Goal: Task Accomplishment & Management: Use online tool/utility

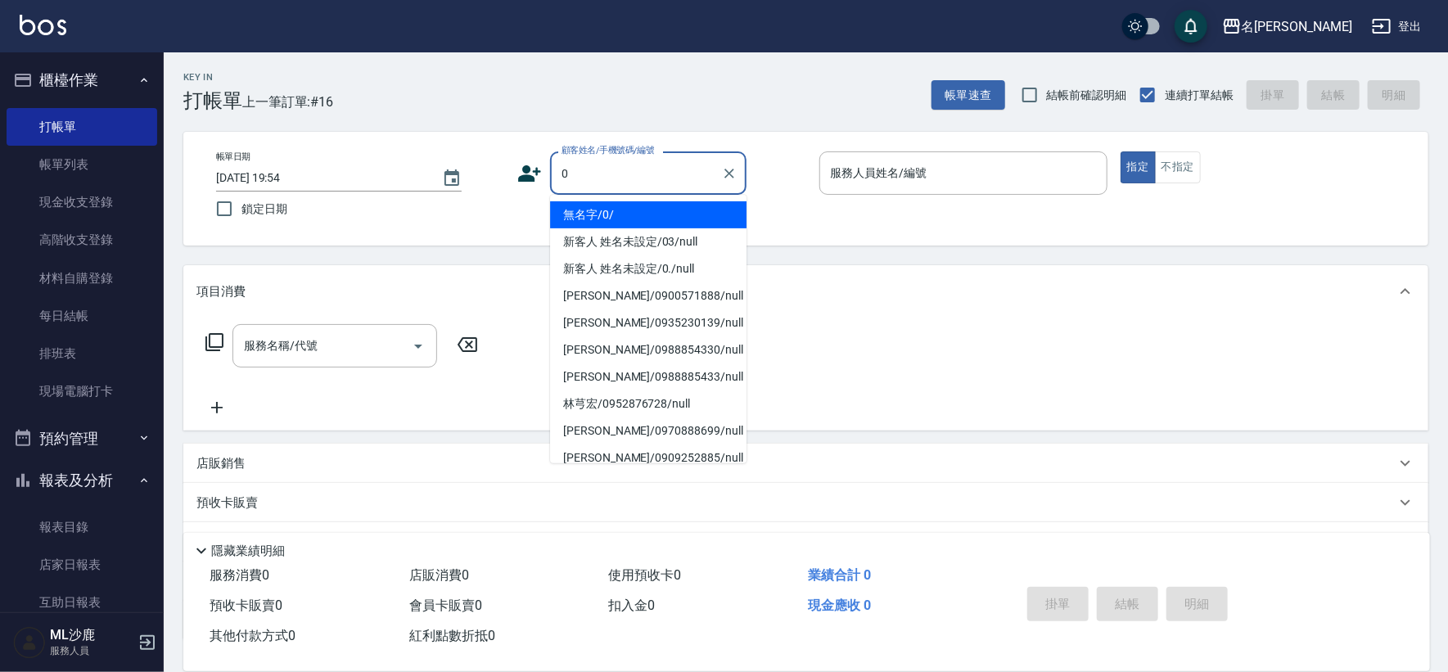
type input "無名字/0/"
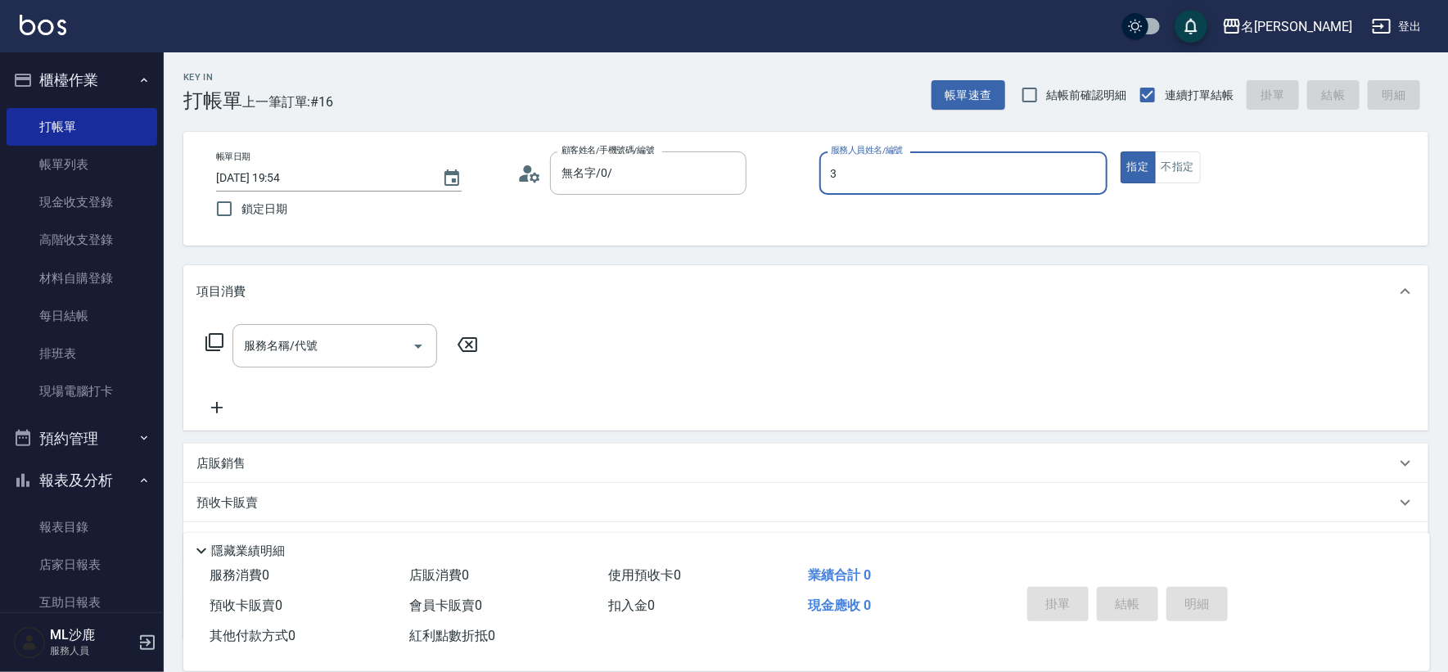
type input "[PERSON_NAME]-3"
type button "true"
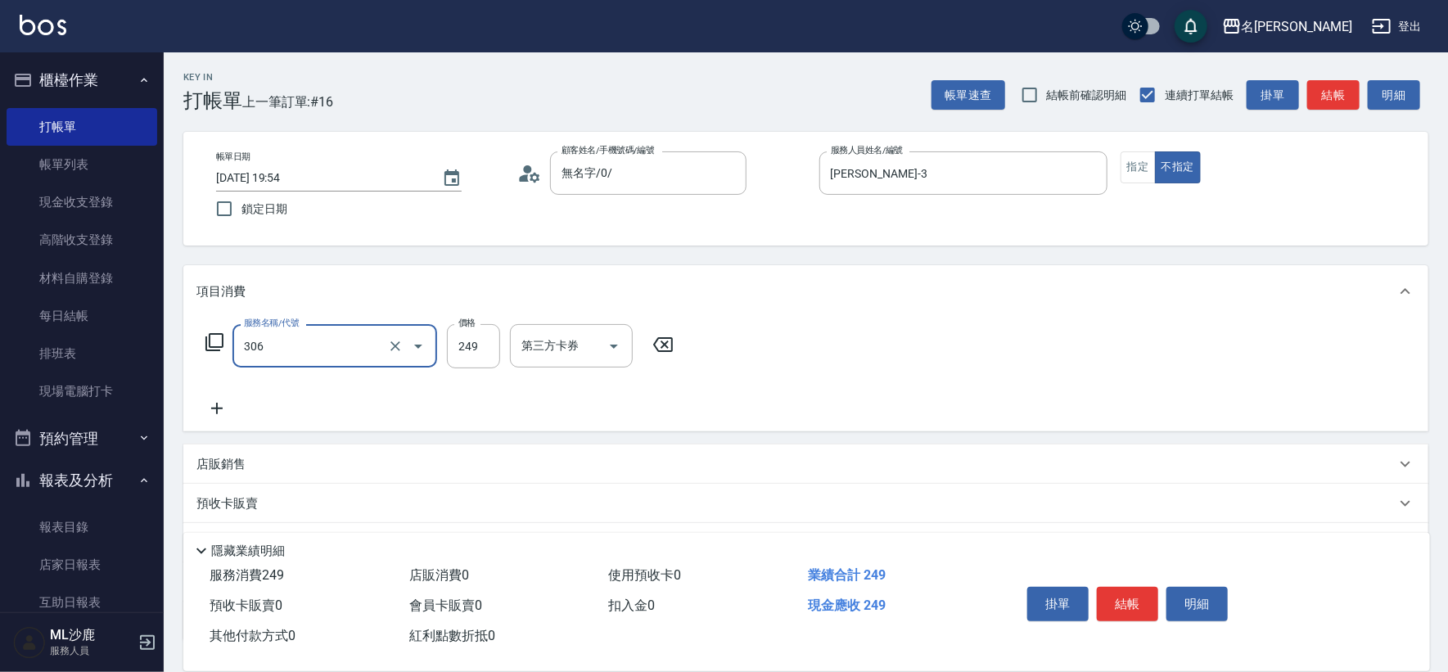
type input "剪髮(306)"
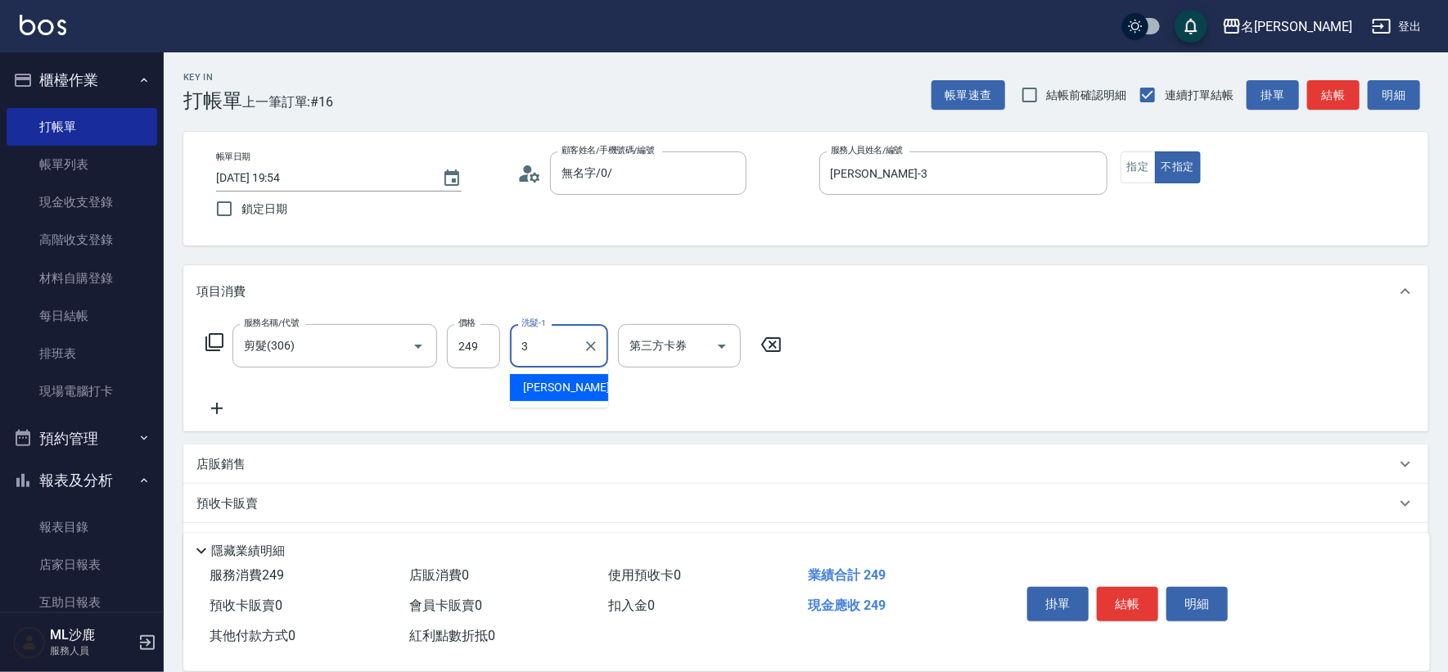
type input "[PERSON_NAME]-3"
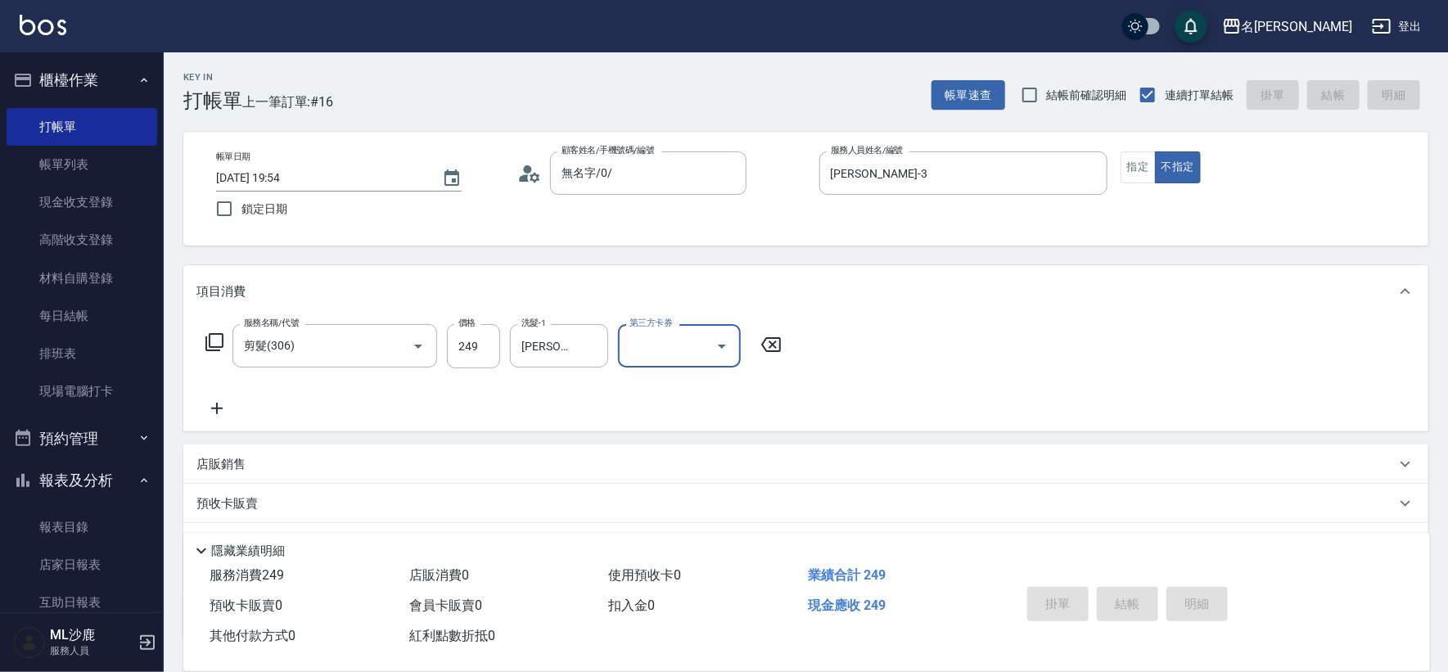
type input "[DATE] 21:04"
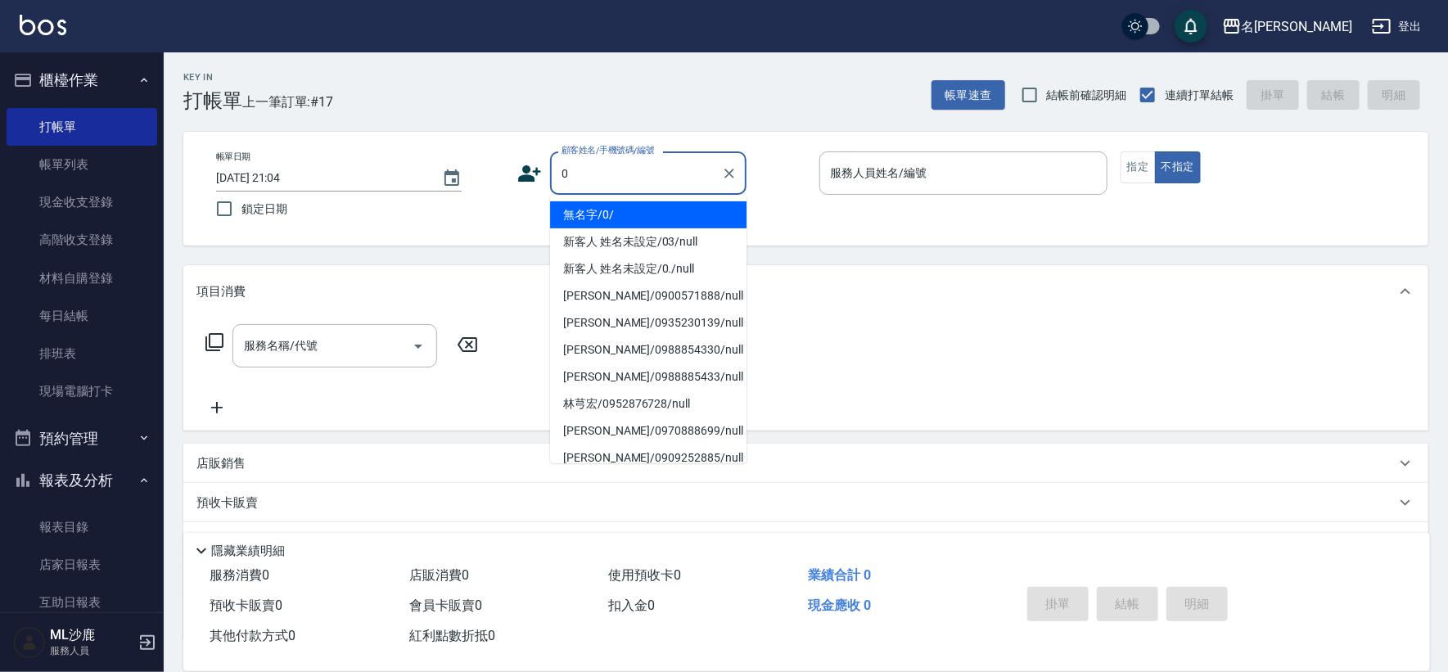
type input "無名字/0/"
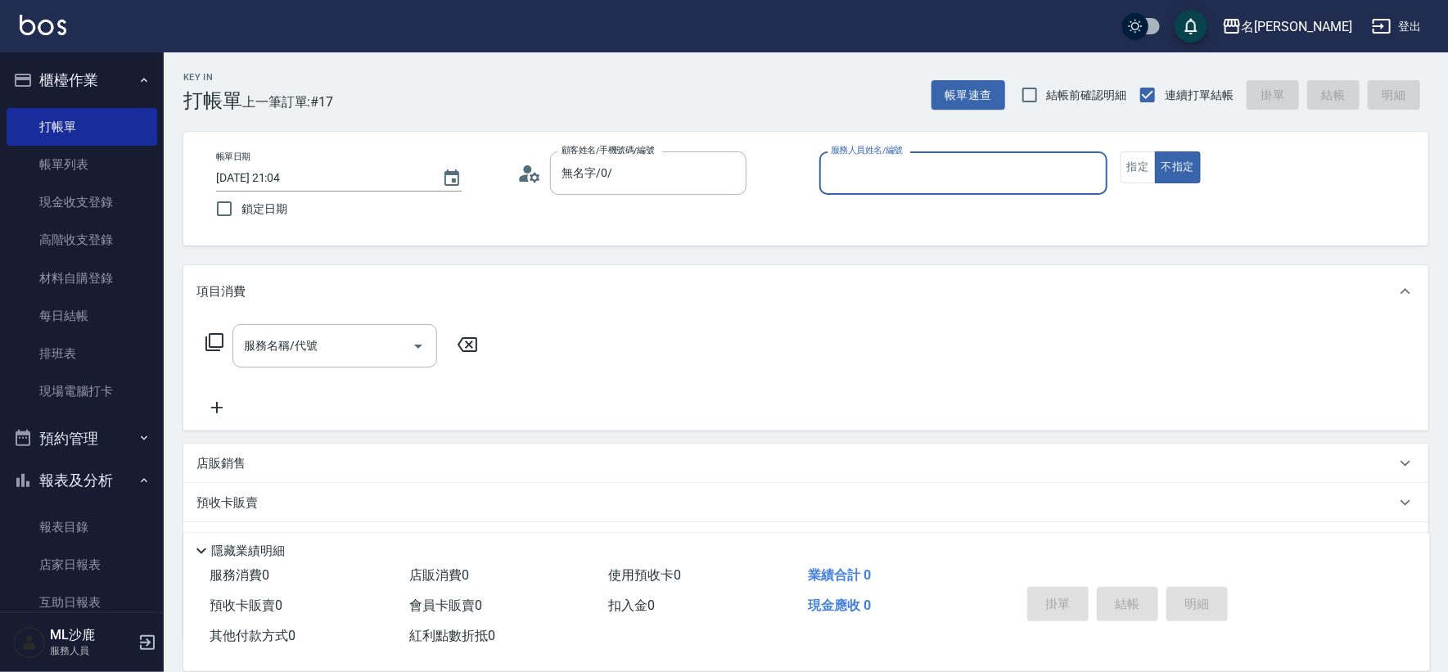
type input "1"
type input "[PERSON_NAME]-5"
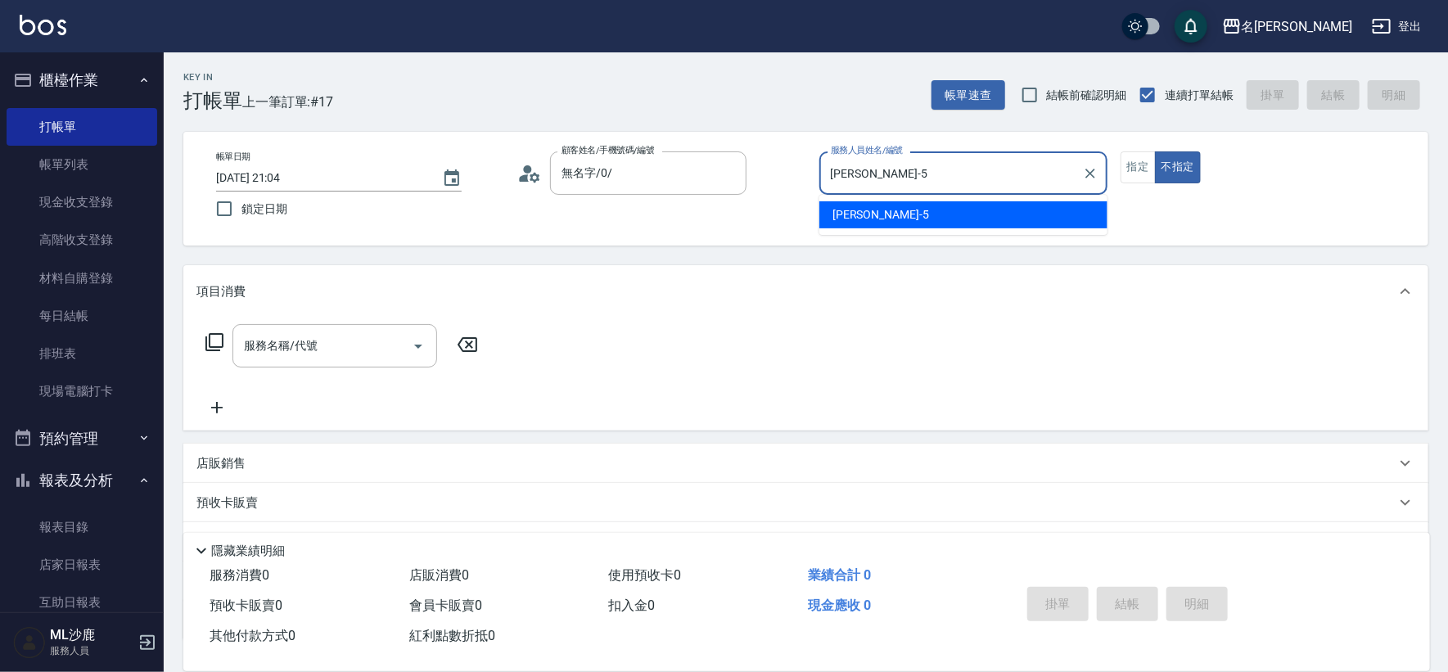
type button "false"
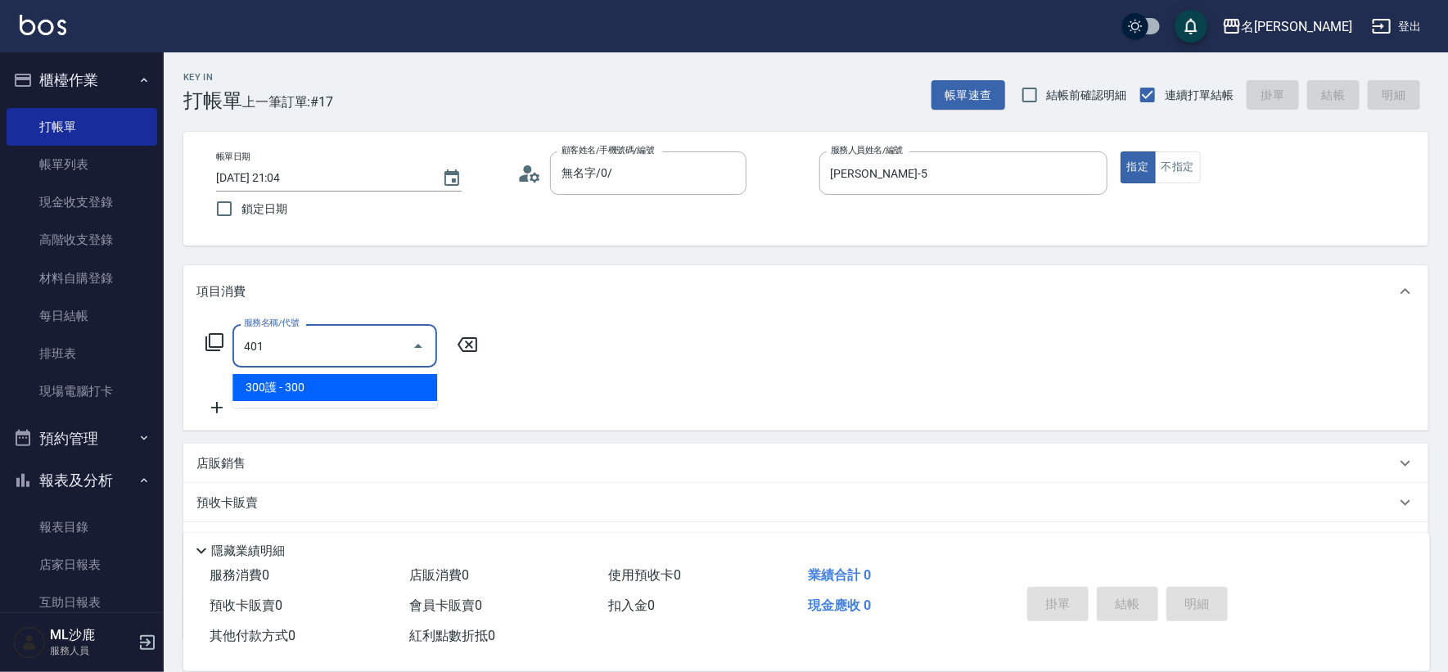
type input "300護(401)"
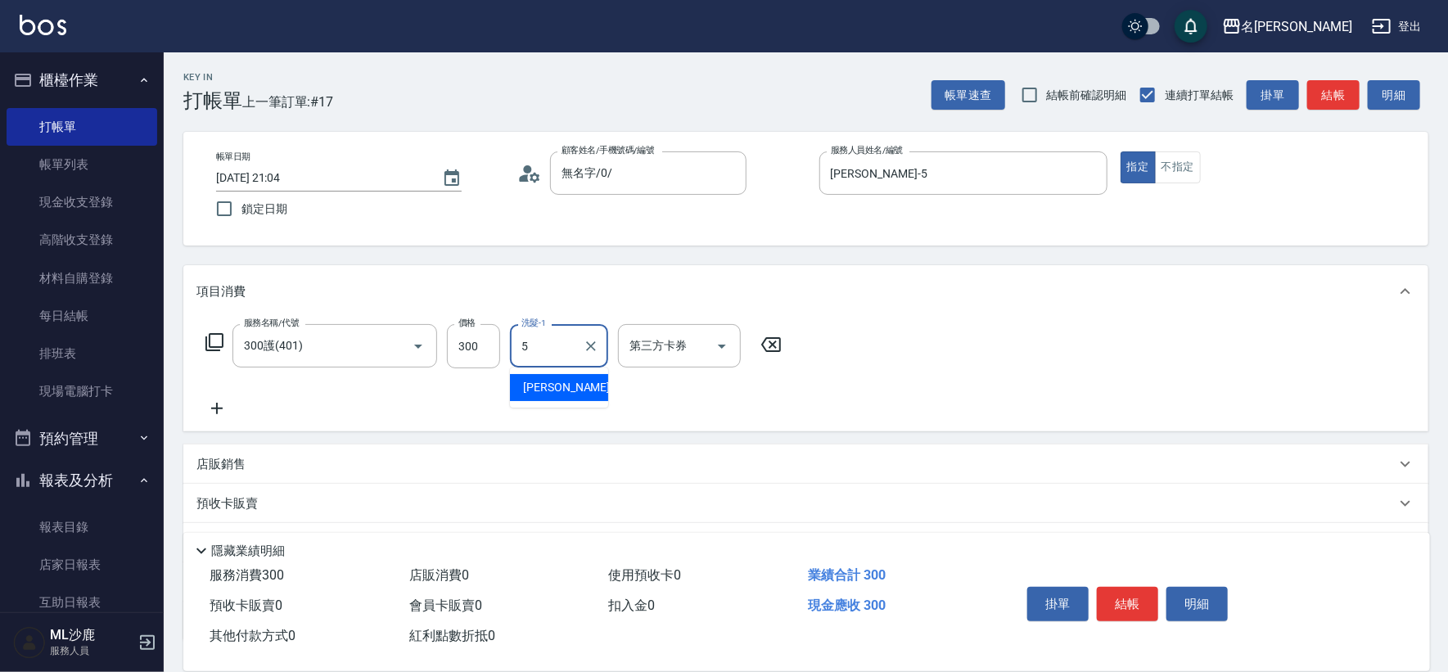
type input "[PERSON_NAME]-5"
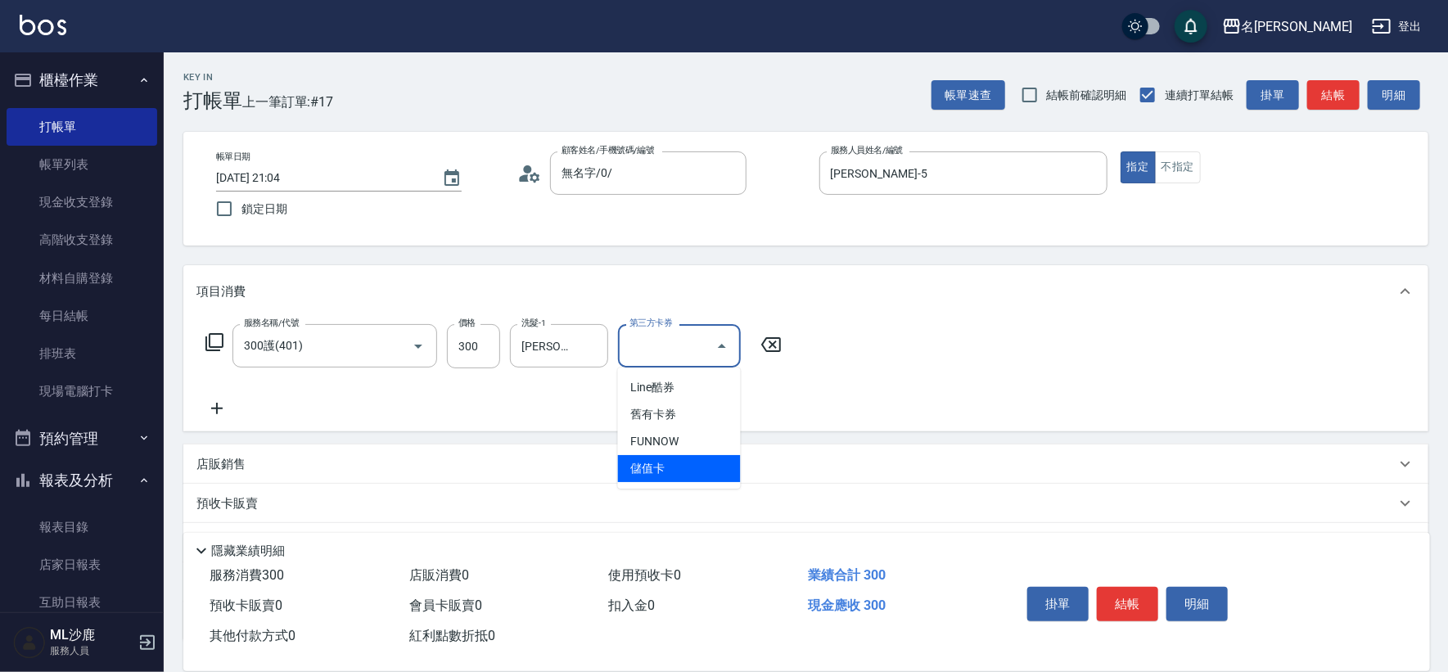
type input "儲值卡"
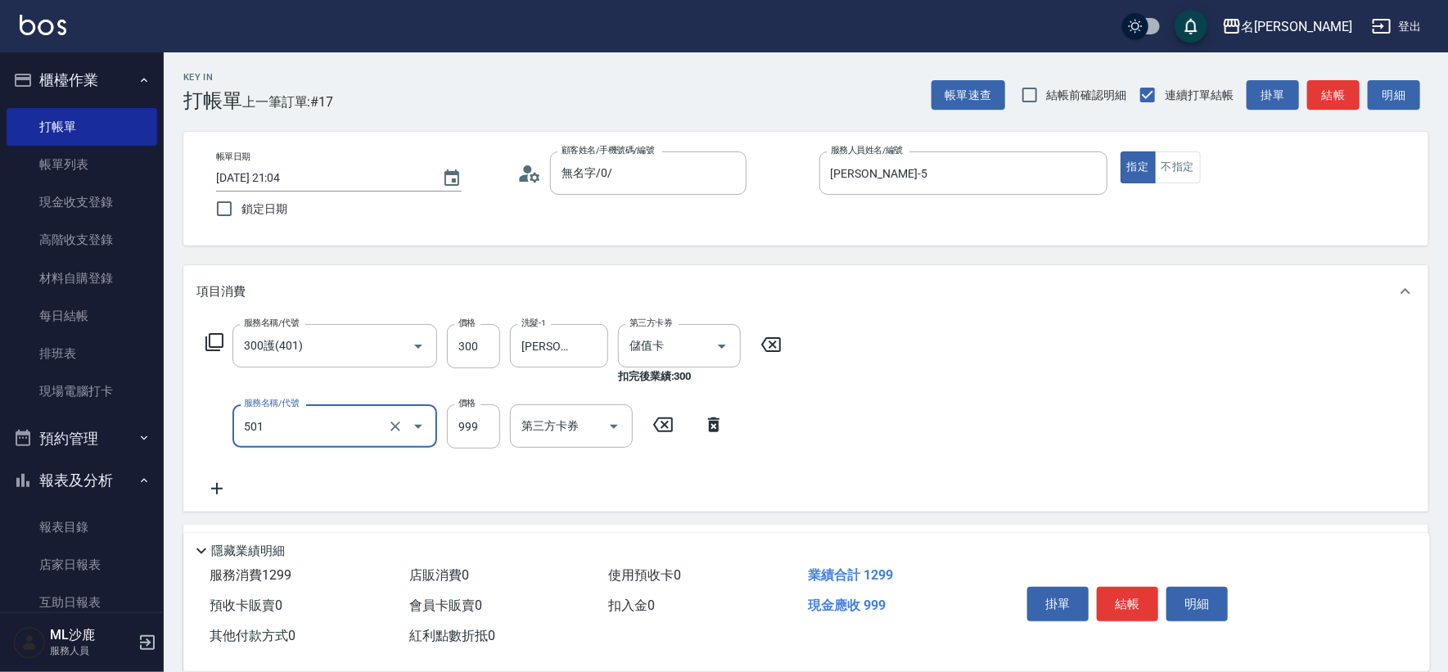
type input "染髮(501)"
type input "1000"
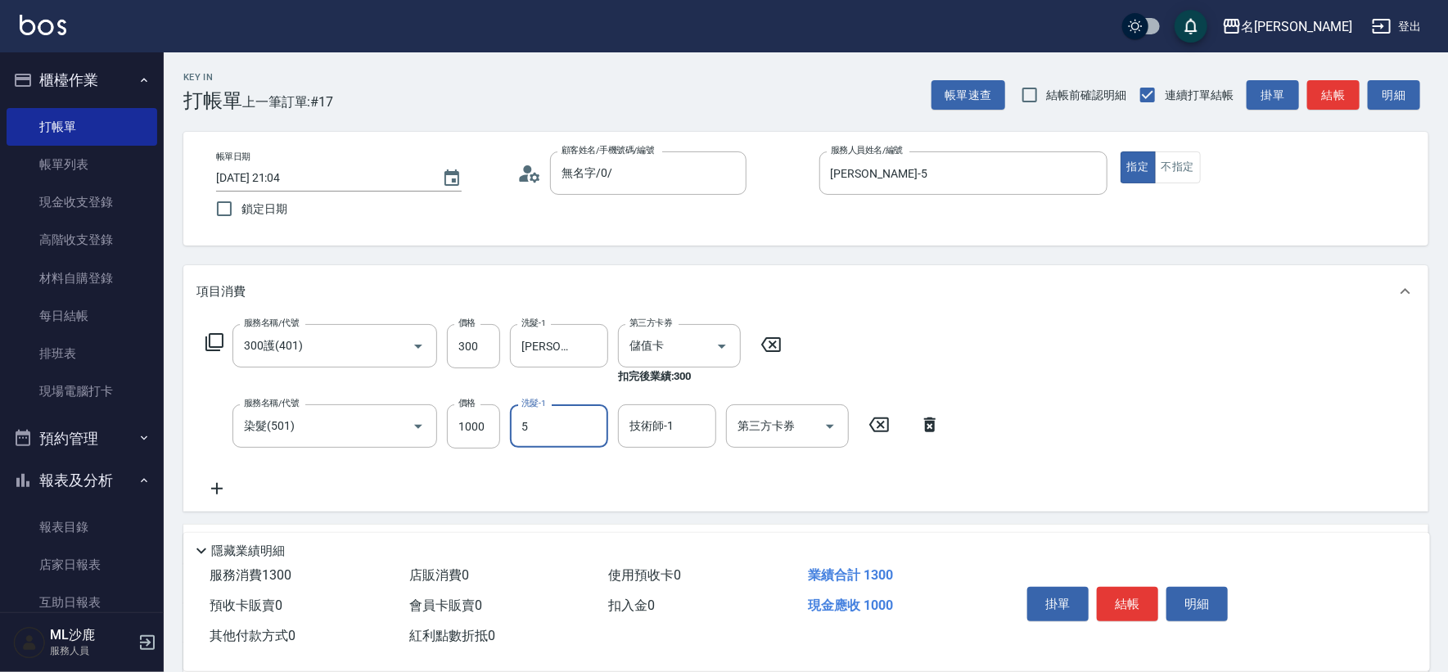
type input "[PERSON_NAME]-5"
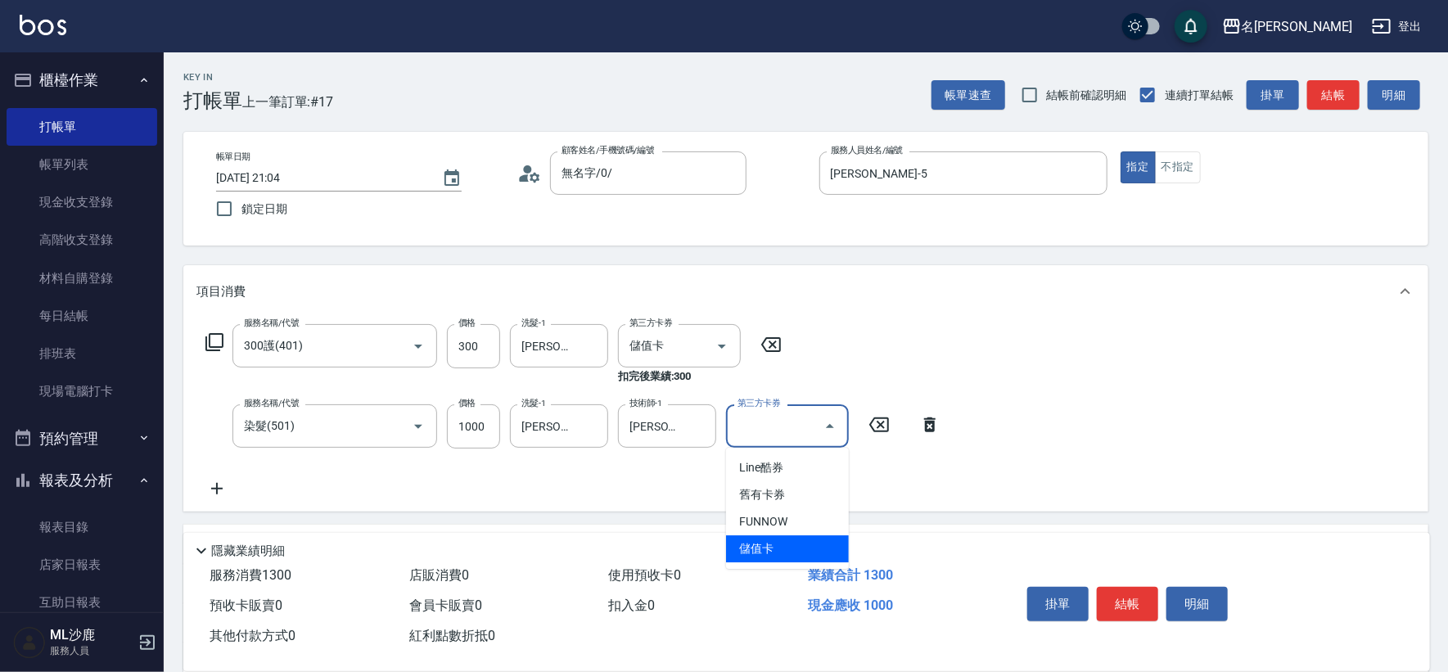
type input "儲值卡"
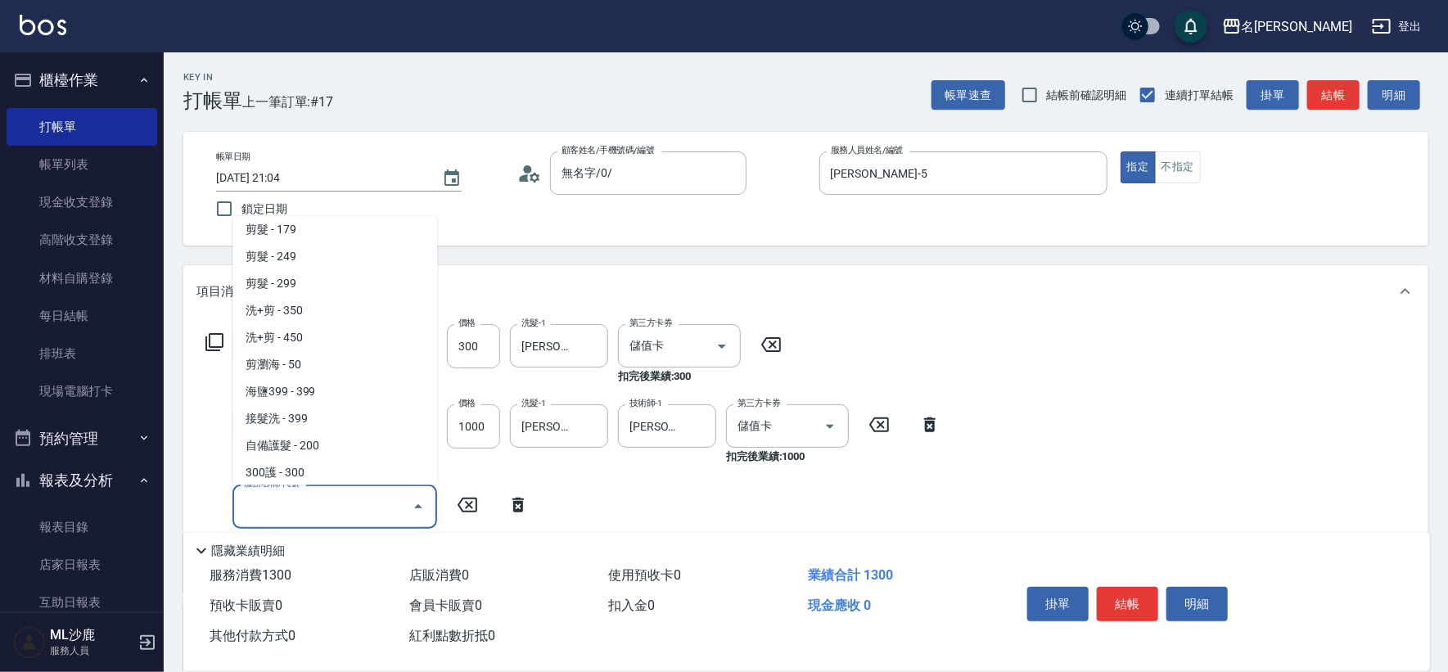
scroll to position [440, 0]
type input "自備護髮(400)"
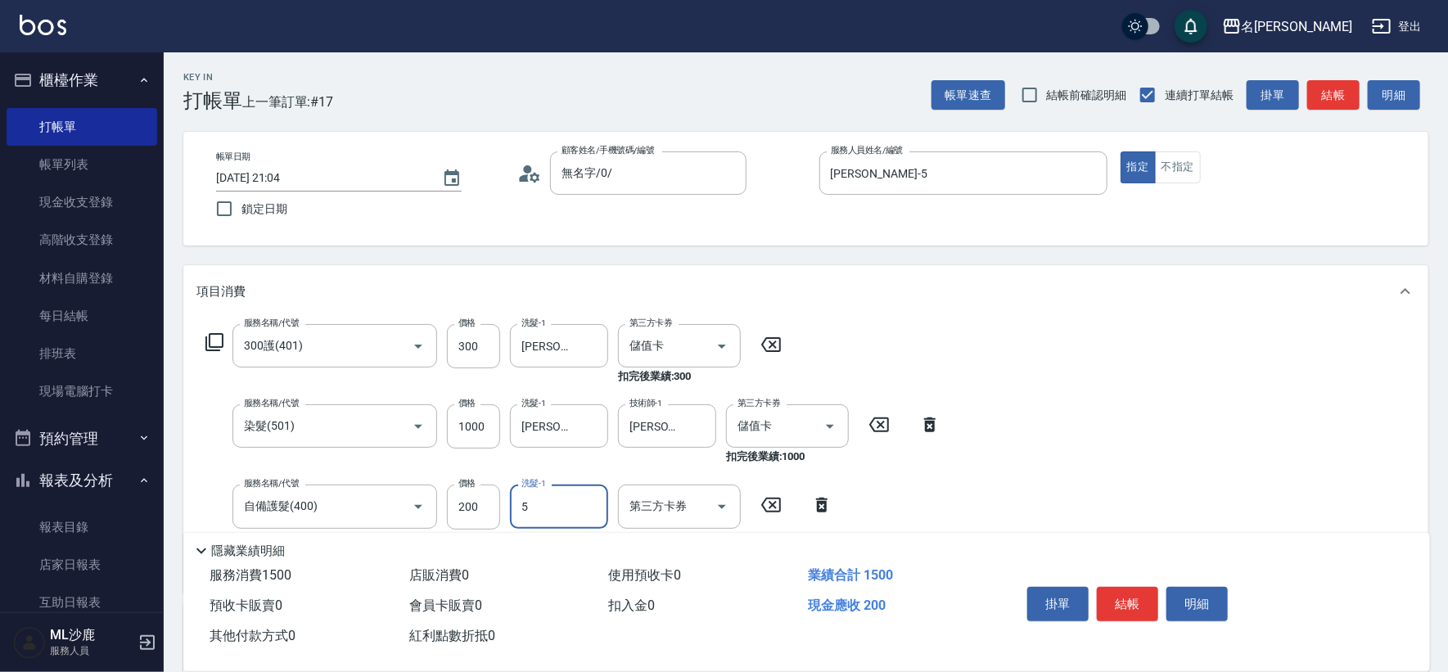
type input "[PERSON_NAME]-5"
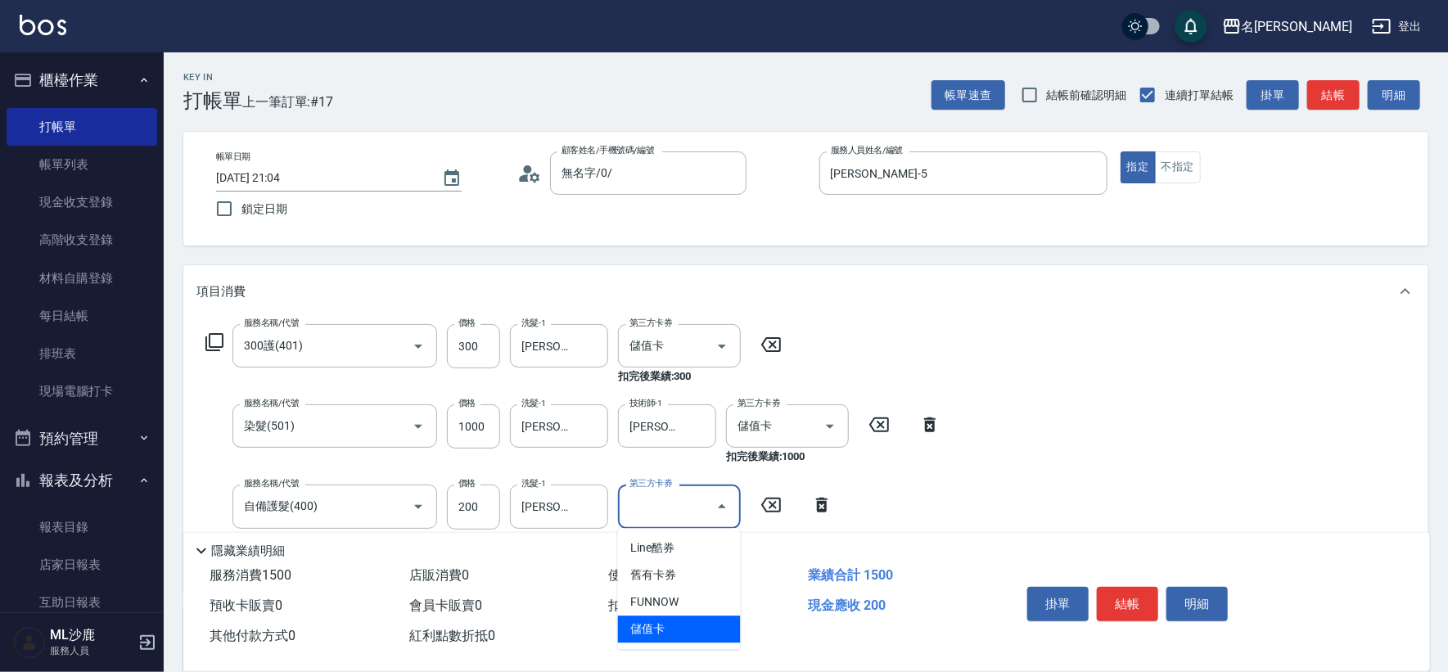
type input "儲值卡"
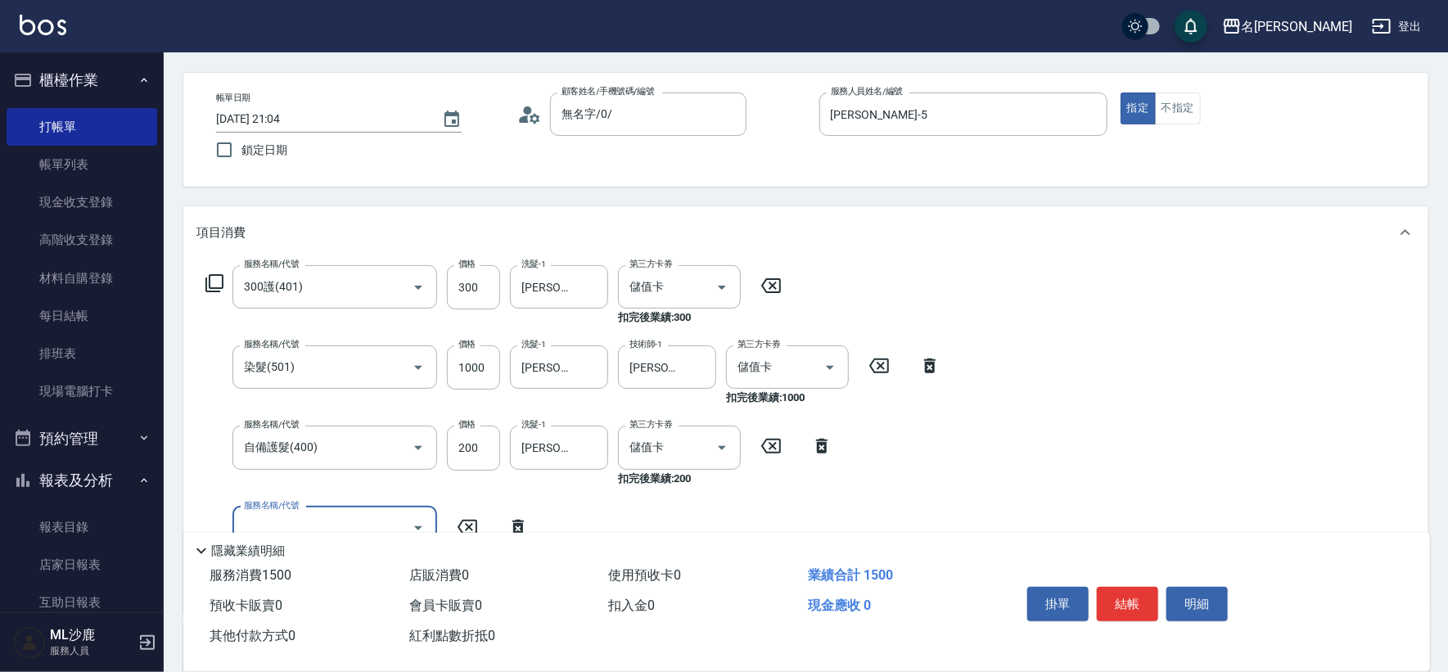
scroll to position [91, 0]
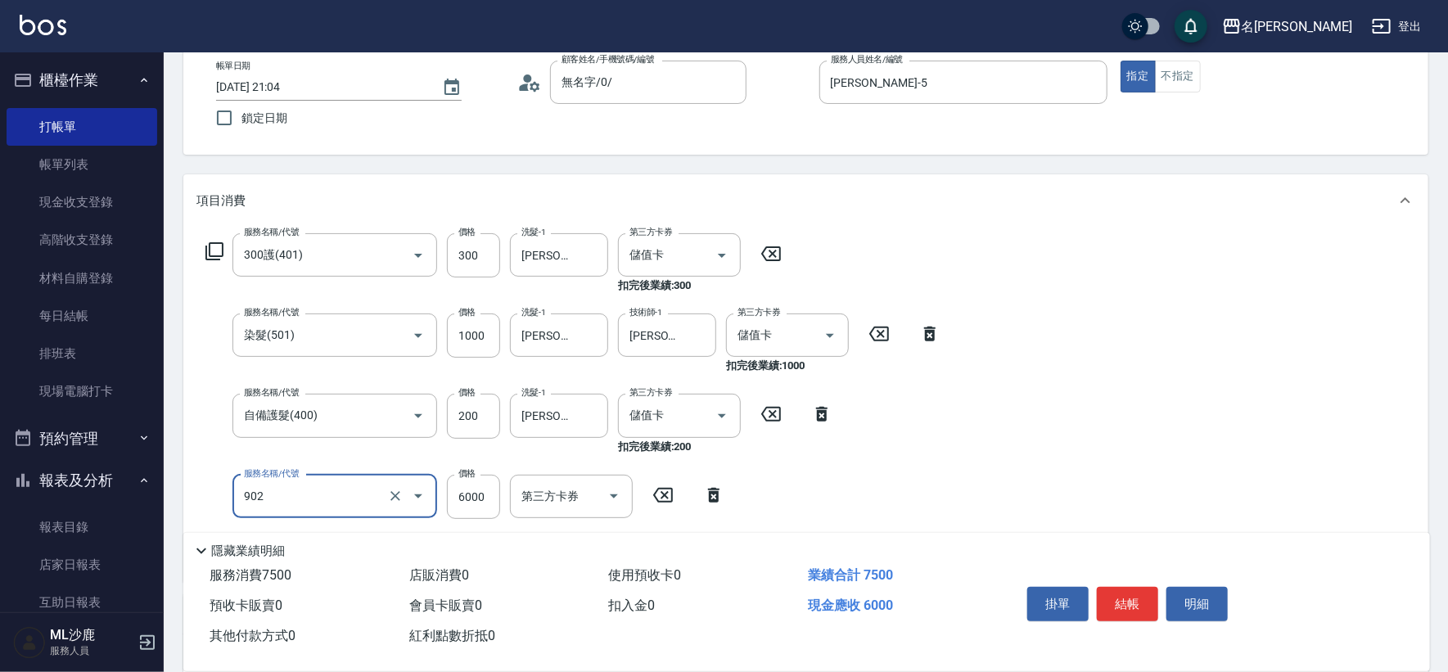
type input "儲值6000(902)"
type input "6200"
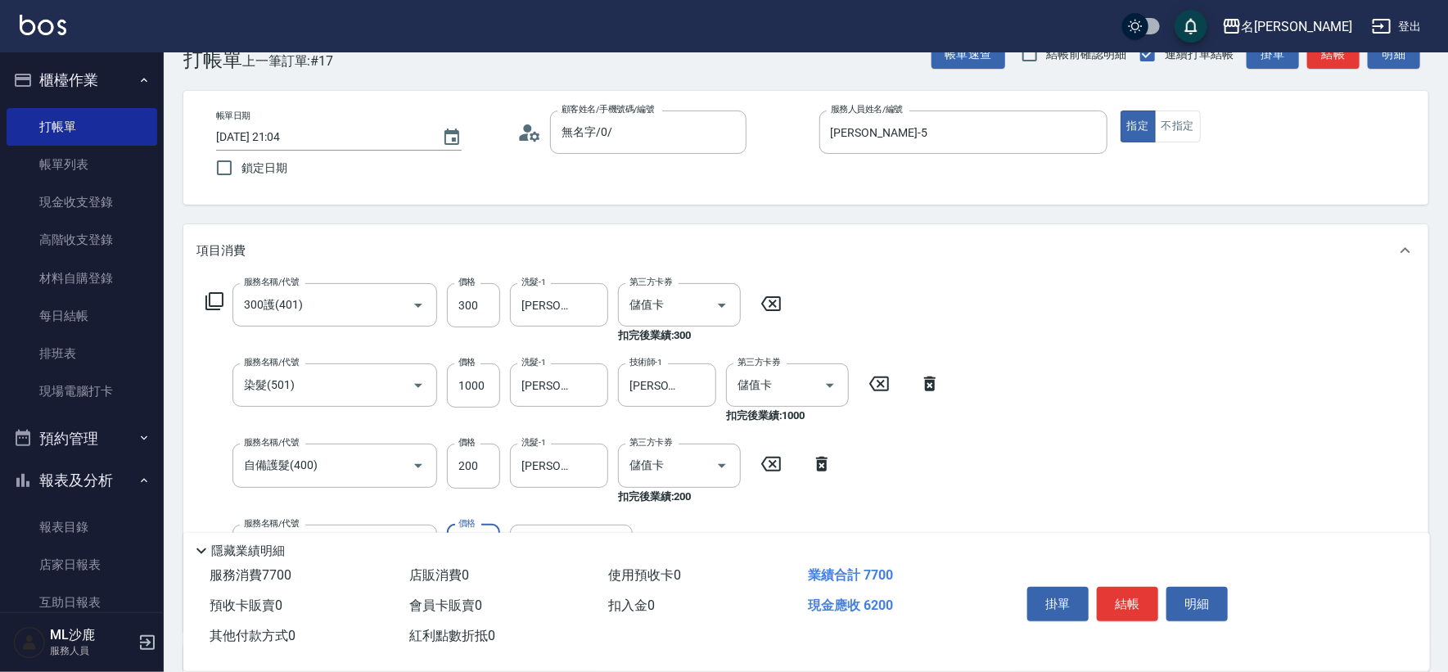
scroll to position [0, 0]
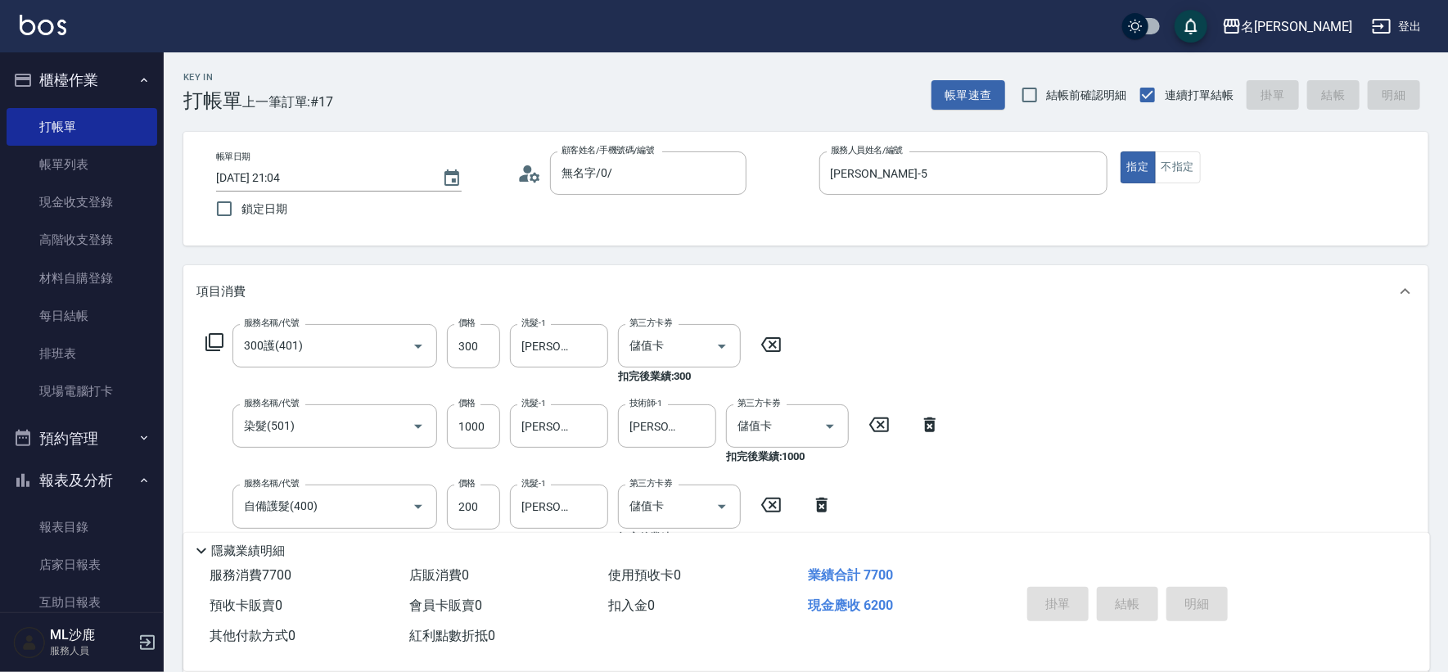
type input "[DATE] 21:05"
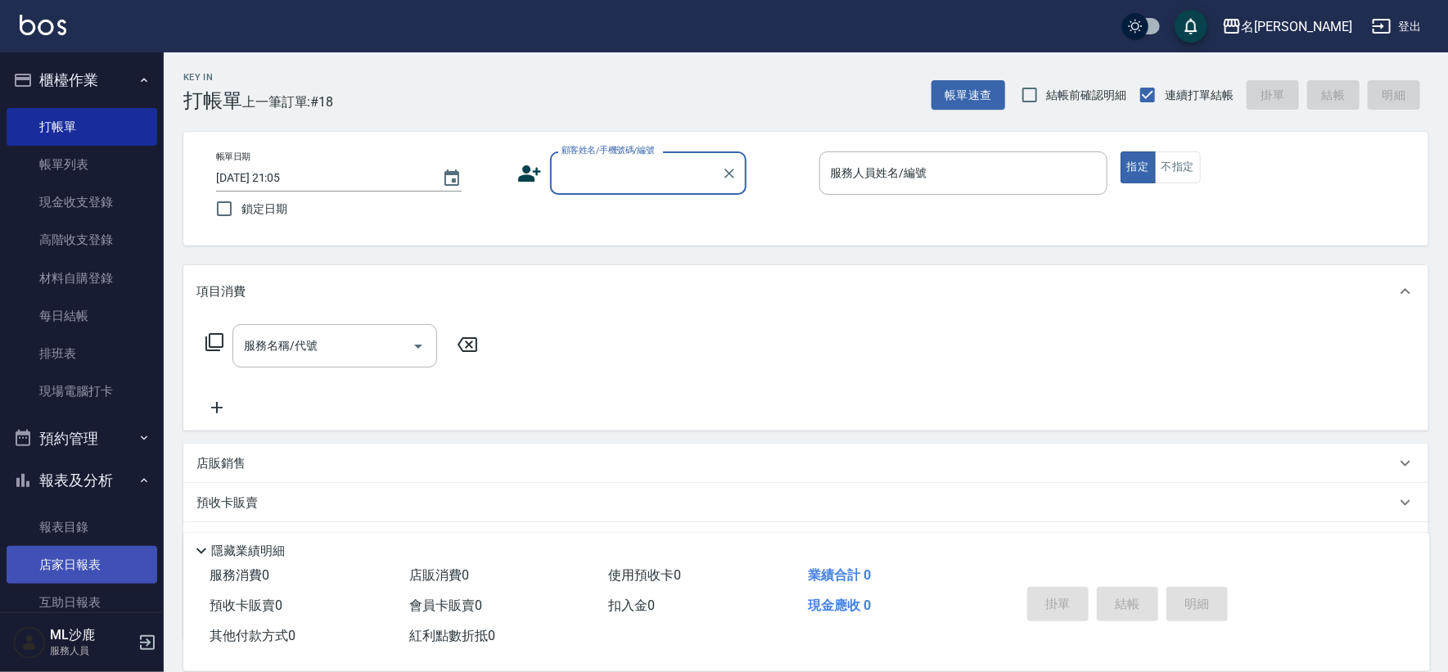
click at [71, 561] on link "店家日報表" at bounding box center [82, 565] width 151 height 38
